Goal: Find specific page/section

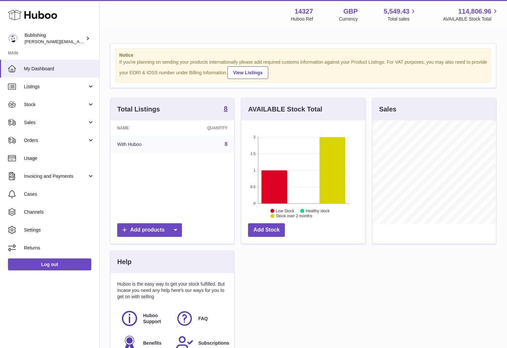
scroll to position [104, 123]
click at [55, 105] on span "Stock" at bounding box center [55, 105] width 63 height 6
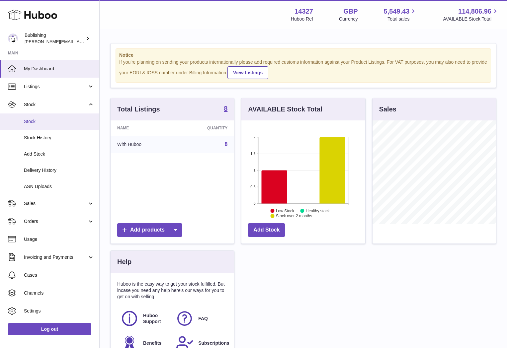
click at [39, 126] on link "Stock" at bounding box center [49, 121] width 99 height 16
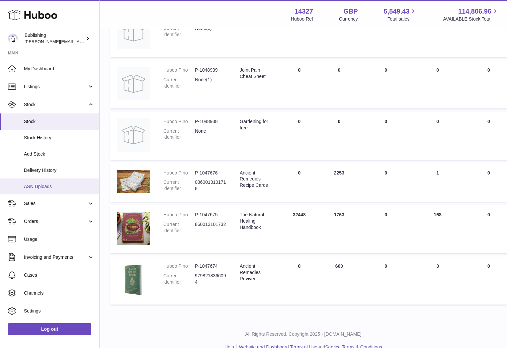
scroll to position [192, 0]
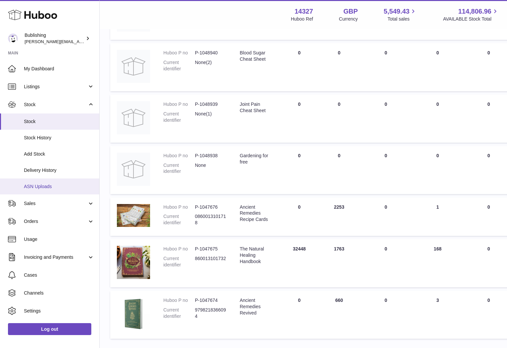
click at [23, 179] on link "ASN Uploads" at bounding box center [49, 186] width 99 height 16
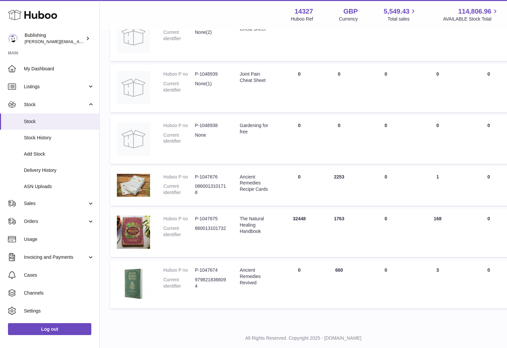
scroll to position [223, 0]
